Goal: Obtain resource: Download file/media

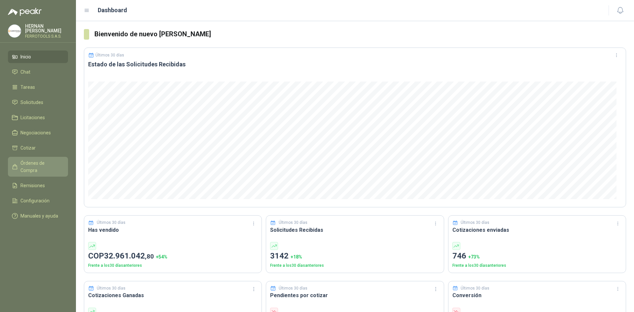
click at [43, 160] on span "Órdenes de Compra" at bounding box center [40, 166] width 41 height 15
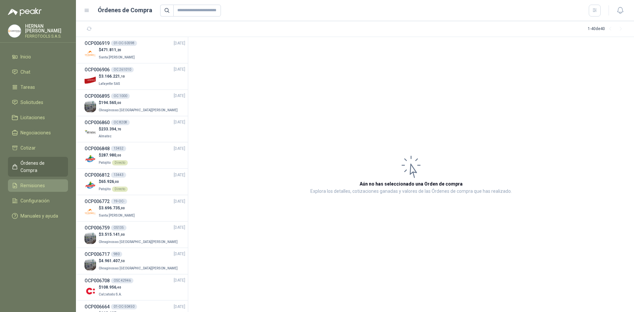
click at [43, 182] on span "Remisiones" at bounding box center [32, 185] width 24 height 7
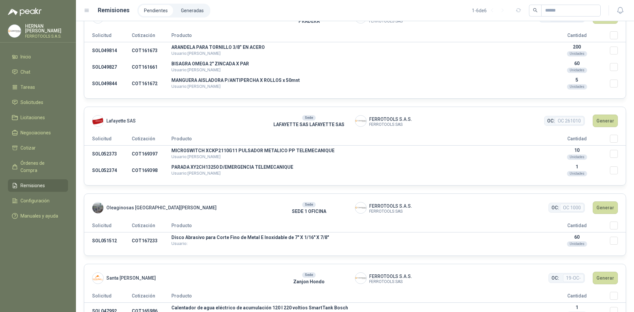
scroll to position [33, 0]
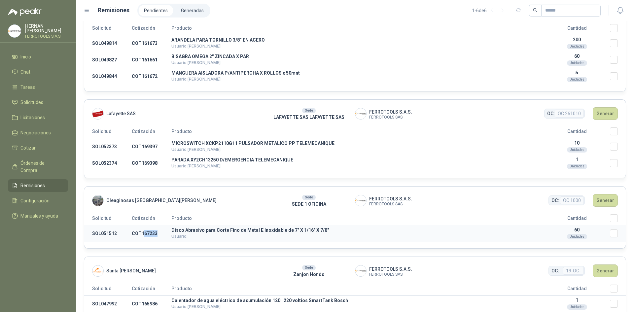
drag, startPoint x: 144, startPoint y: 233, endPoint x: 157, endPoint y: 231, distance: 13.4
click at [157, 231] on td "COT167233" at bounding box center [152, 233] width 40 height 17
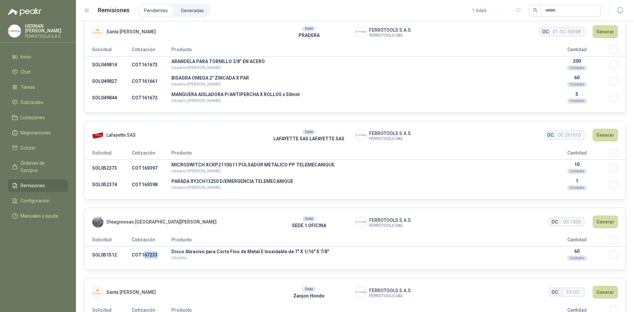
scroll to position [0, 0]
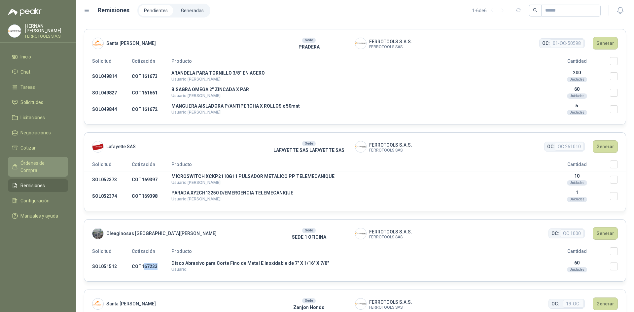
click at [61, 159] on li "Órdenes de Compra" at bounding box center [38, 166] width 52 height 15
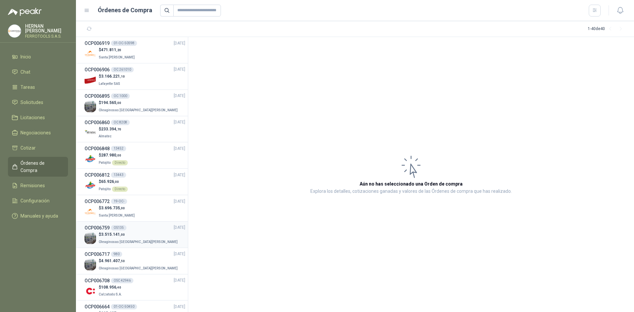
click at [140, 234] on div "$ 3.515.141 ,00 Oleaginosas [GEOGRAPHIC_DATA][PERSON_NAME]" at bounding box center [135, 238] width 101 height 14
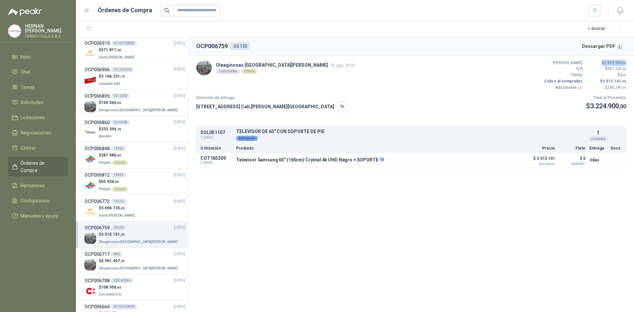
drag, startPoint x: 601, startPoint y: 63, endPoint x: 631, endPoint y: 61, distance: 29.4
click at [631, 61] on article "Oleaginosas [GEOGRAPHIC_DATA][PERSON_NAME] [DATE] 1 solicitudes Directo Valor B…" at bounding box center [411, 114] width 446 height 116
click at [499, 157] on button "Detalles" at bounding box center [502, 159] width 31 height 9
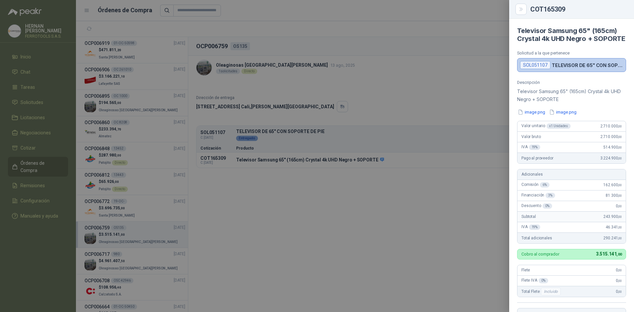
click at [137, 260] on div at bounding box center [317, 156] width 634 height 312
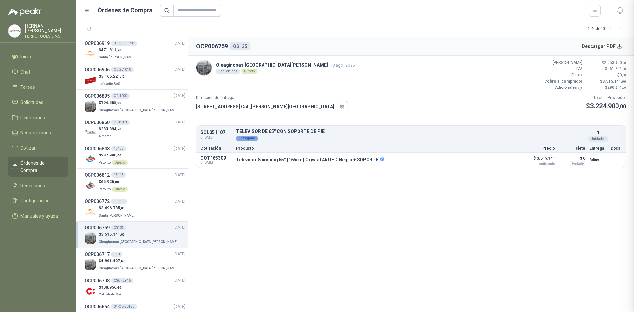
scroll to position [155, 0]
click at [137, 265] on p "Oleaginosas [GEOGRAPHIC_DATA][PERSON_NAME]" at bounding box center [139, 267] width 80 height 7
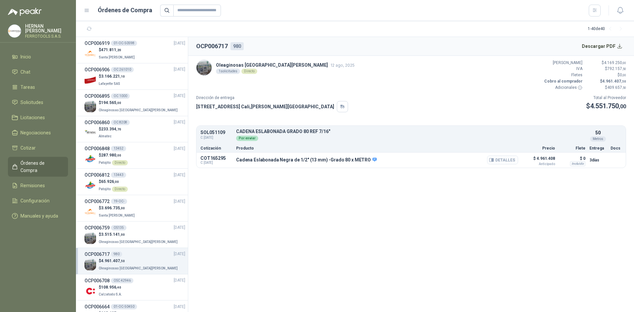
click at [496, 160] on button "Detalles" at bounding box center [502, 159] width 31 height 9
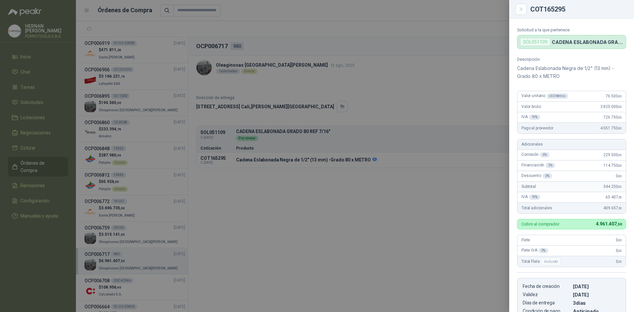
scroll to position [33, 0]
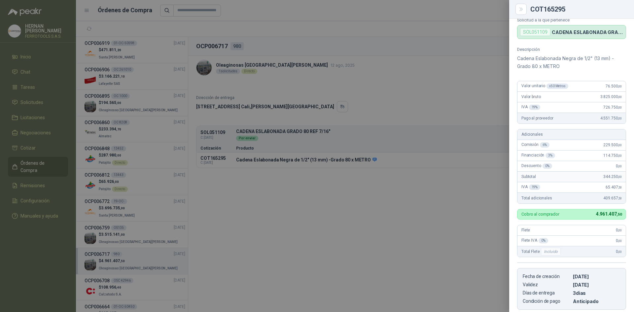
click at [253, 51] on div at bounding box center [317, 156] width 634 height 312
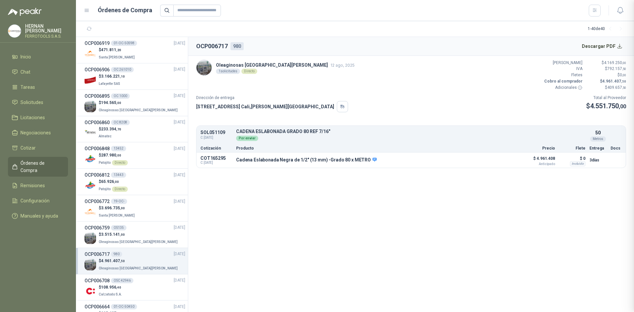
scroll to position [148, 0]
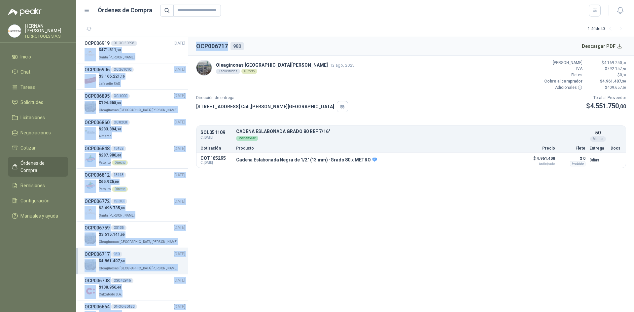
click at [198, 42] on h2 "OCP006717" at bounding box center [212, 46] width 32 height 9
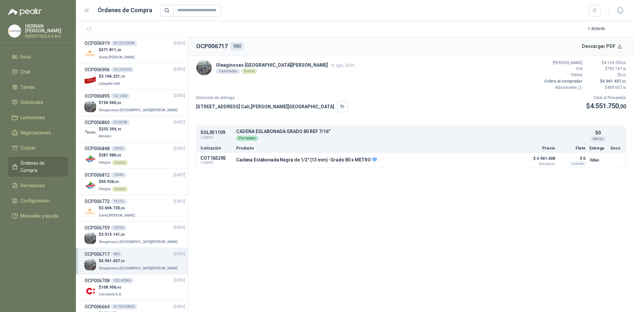
click at [317, 47] on header "OCP006717 980 Descargar PDF" at bounding box center [411, 46] width 446 height 19
click at [608, 47] on button "Descargar PDF" at bounding box center [602, 46] width 48 height 13
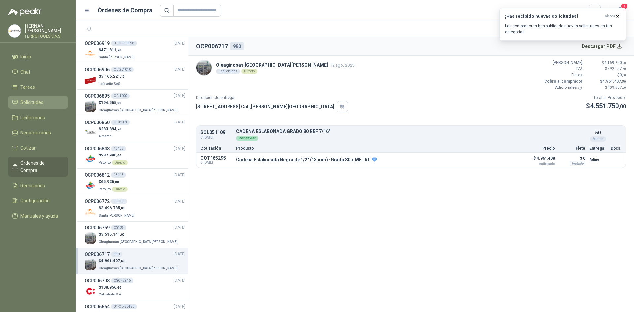
click at [37, 102] on span "Solicitudes" at bounding box center [31, 102] width 23 height 7
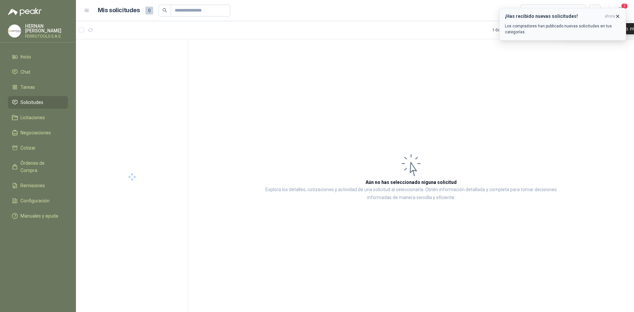
click at [618, 15] on icon "button" at bounding box center [618, 17] width 6 height 6
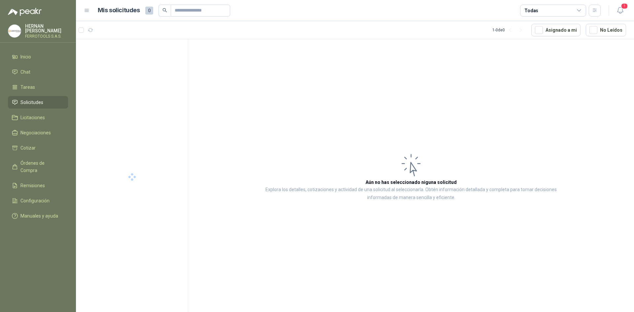
click at [619, 12] on icon "button" at bounding box center [620, 10] width 6 height 6
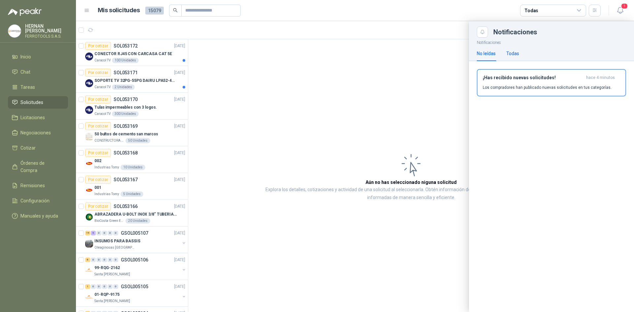
click at [518, 55] on div "Todas" at bounding box center [512, 53] width 13 height 7
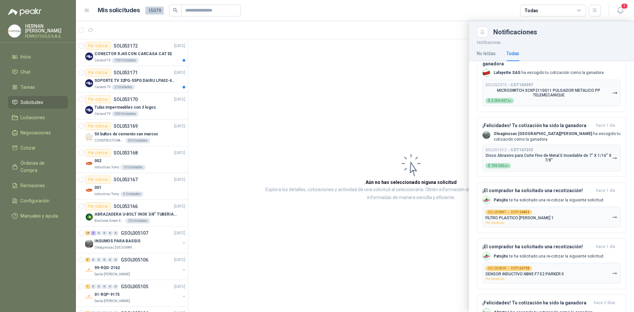
scroll to position [297, 0]
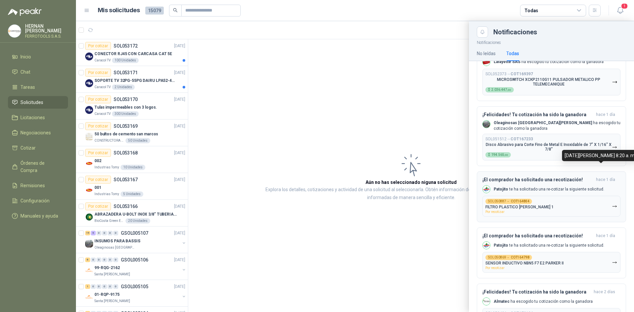
click at [605, 177] on span "hace 1 día" at bounding box center [605, 180] width 19 height 6
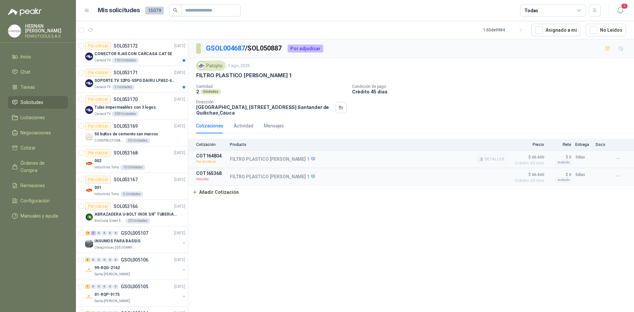
click at [496, 160] on button "Detalles" at bounding box center [491, 159] width 31 height 9
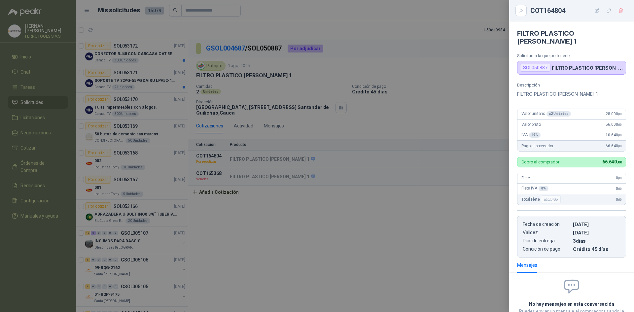
scroll to position [44, 0]
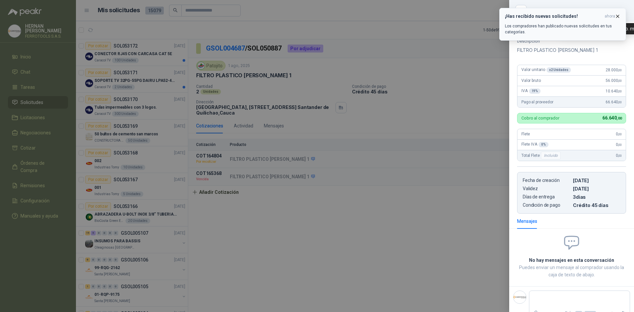
click at [614, 17] on span "ahora" at bounding box center [609, 17] width 11 height 6
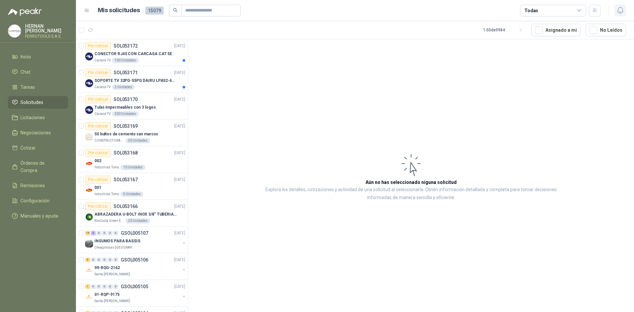
click at [620, 12] on icon "button" at bounding box center [620, 10] width 6 height 6
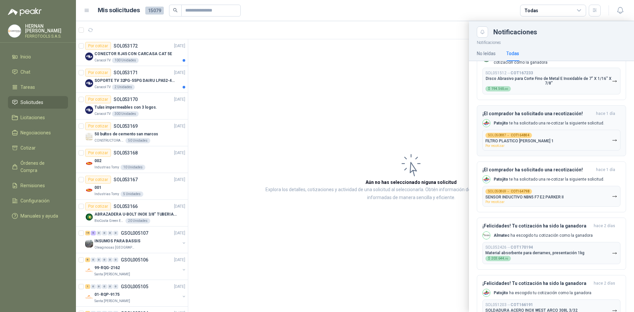
scroll to position [363, 0]
click at [556, 110] on div "¡El comprador ha solicitado una recotización! [DATE] [PERSON_NAME] te ha solici…" at bounding box center [551, 130] width 138 height 40
